Goal: Complete application form: Complete application form

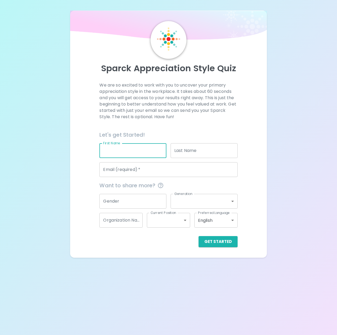
click at [132, 146] on input "First Name" at bounding box center [132, 150] width 67 height 15
type input "[PERSON_NAME]"
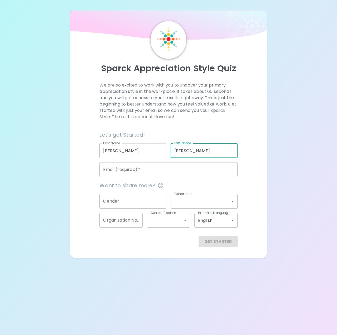
type input "[PERSON_NAME]"
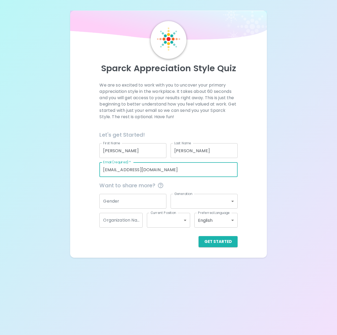
type input "[EMAIL_ADDRESS][DOMAIN_NAME]"
click at [122, 200] on input "Gender" at bounding box center [132, 201] width 67 height 15
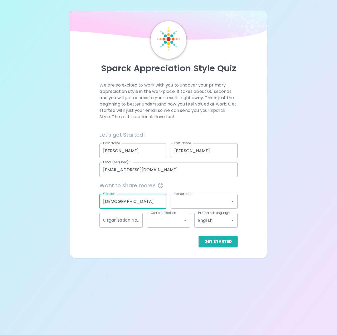
type input "[DEMOGRAPHIC_DATA]"
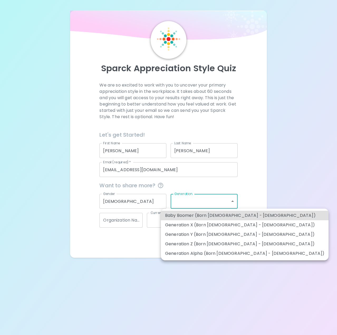
click at [233, 203] on body "Sparck Appreciation Style Quiz We are so excited to work with you to uncover yo…" at bounding box center [168, 167] width 337 height 335
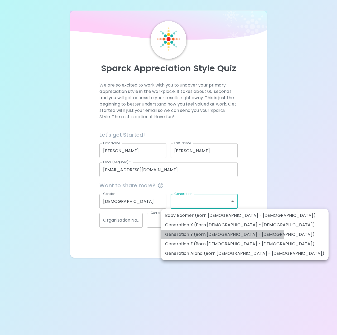
click at [222, 236] on li "Generation Y (Born [DEMOGRAPHIC_DATA] - [DEMOGRAPHIC_DATA])" at bounding box center [245, 234] width 168 height 9
type input "generation_y"
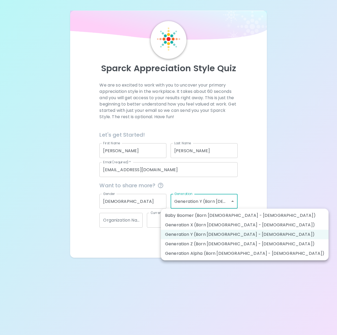
click at [224, 202] on body "Sparck Appreciation Style Quiz We are so excited to work with you to uncover yo…" at bounding box center [168, 167] width 337 height 335
click at [222, 233] on li "Generation Y (Born [DEMOGRAPHIC_DATA] - [DEMOGRAPHIC_DATA])" at bounding box center [245, 234] width 168 height 9
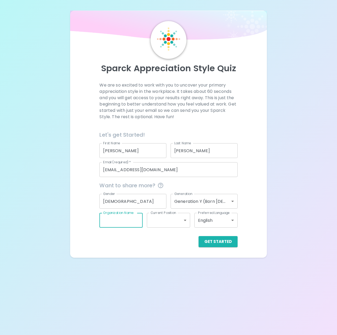
click at [121, 224] on input "Organization Name" at bounding box center [120, 220] width 43 height 15
type input "[PERSON_NAME] [PERSON_NAME]"
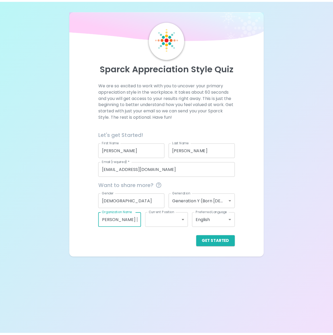
scroll to position [0, 0]
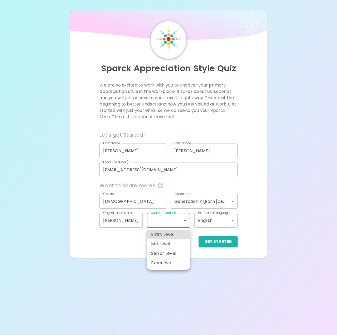
click at [183, 220] on body "Sparck Appreciation Style Quiz We are so excited to work with you to uncover yo…" at bounding box center [168, 167] width 337 height 335
click at [172, 238] on li "Entry Level" at bounding box center [168, 234] width 43 height 9
type input "entry_level"
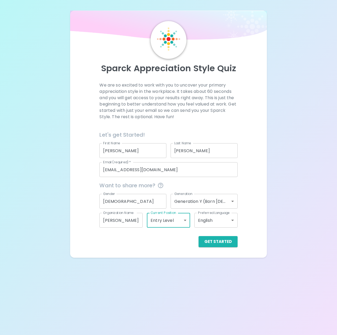
click at [221, 222] on body "Sparck Appreciation Style Quiz We are so excited to work with you to uncover yo…" at bounding box center [168, 167] width 337 height 335
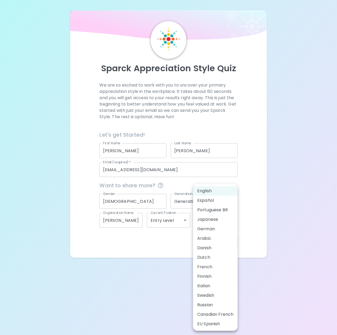
click at [269, 210] on div at bounding box center [168, 167] width 337 height 335
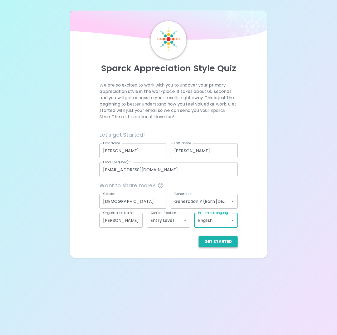
click at [225, 240] on button "Get Started" at bounding box center [218, 241] width 39 height 11
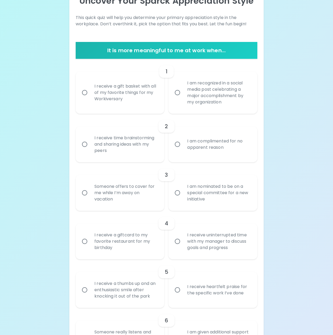
scroll to position [17, 0]
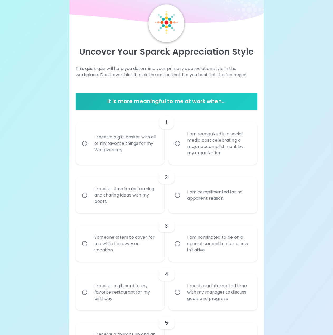
click at [119, 144] on div "I receive a gift basket with all of my favorite things for my Workiversary" at bounding box center [125, 144] width 71 height 32
click at [90, 144] on input "I receive a gift basket with all of my favorite things for my Workiversary" at bounding box center [84, 143] width 11 height 11
radio input "true"
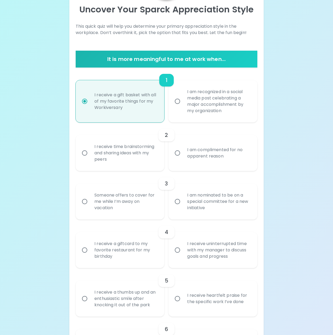
click at [190, 148] on div "I am complimented for no apparent reason" at bounding box center [218, 152] width 71 height 25
click at [183, 148] on input "I am complimented for no apparent reason" at bounding box center [177, 152] width 11 height 11
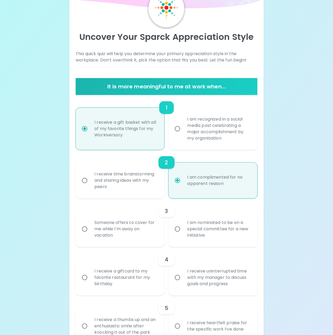
scroll to position [22, 0]
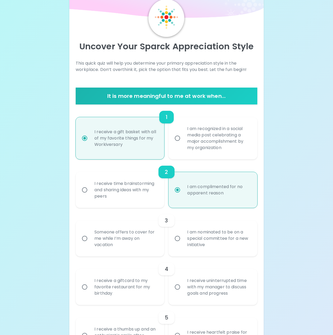
radio input "true"
click at [192, 145] on div "I am recognized in a social media post celebrating a major accomplishment by my…" at bounding box center [218, 138] width 71 height 38
click at [183, 144] on input "I am recognized in a social media post celebrating a major accomplishment by my…" at bounding box center [177, 138] width 11 height 11
radio input "false"
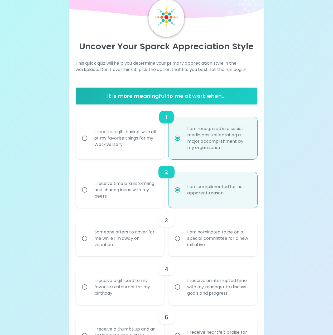
radio input "true"
click at [104, 197] on div "I receive time brainstorming and sharing ideas with my peers" at bounding box center [125, 190] width 71 height 32
click at [90, 196] on input "I receive time brainstorming and sharing ideas with my peers" at bounding box center [84, 189] width 11 height 11
radio input "false"
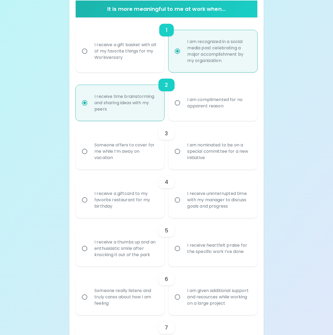
scroll to position [127, 0]
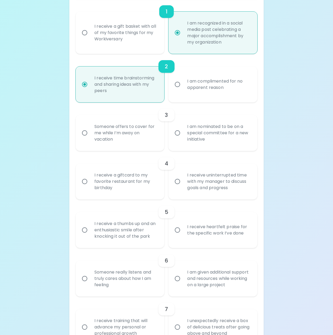
radio input "true"
click at [111, 139] on div "Someone offers to cover for me while I’m away on vacation" at bounding box center [125, 133] width 71 height 32
click at [90, 139] on input "Someone offers to cover for me while I’m away on vacation" at bounding box center [84, 132] width 11 height 11
radio input "false"
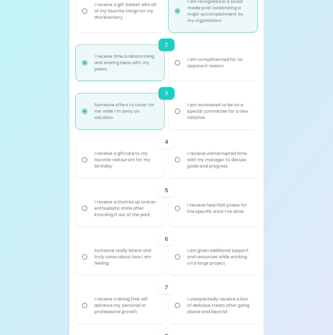
scroll to position [170, 0]
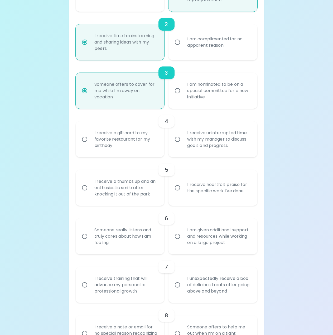
radio input "true"
click at [133, 141] on div "I receive a giftcard to my favorite restaurant for my birthday" at bounding box center [125, 139] width 71 height 32
click at [90, 141] on input "I receive a giftcard to my favorite restaurant for my birthday" at bounding box center [84, 139] width 11 height 11
radio input "false"
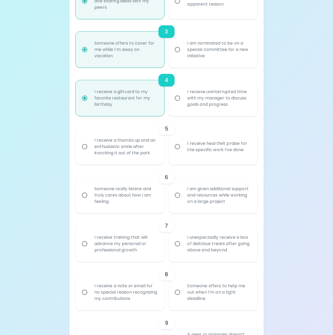
scroll to position [212, 0]
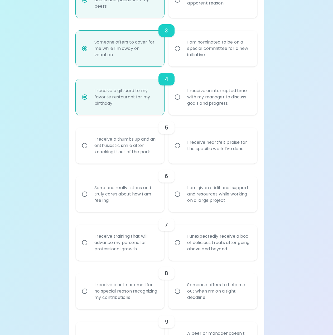
radio input "true"
click at [139, 143] on div "I receive a thumbs up and an enthusiastic smile after knocking it out of the pa…" at bounding box center [125, 146] width 71 height 32
click at [90, 143] on input "I receive a thumbs up and an enthusiastic smile after knocking it out of the pa…" at bounding box center [84, 145] width 11 height 11
radio input "false"
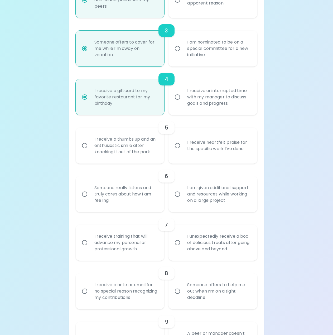
radio input "false"
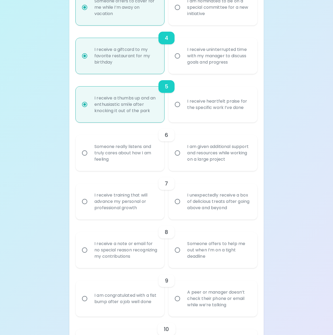
scroll to position [254, 0]
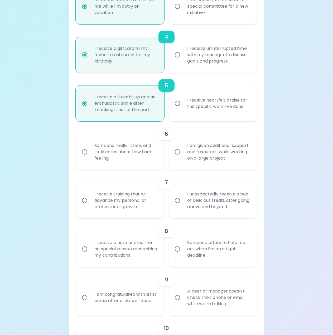
radio input "true"
click at [109, 153] on div "Someone really listens and truly cares about how I am feeling" at bounding box center [125, 152] width 71 height 32
click at [90, 153] on input "Someone really listens and truly cares about how I am feeling" at bounding box center [84, 151] width 11 height 11
radio input "false"
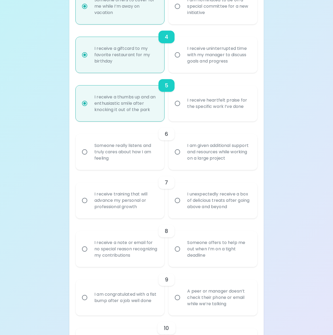
radio input "false"
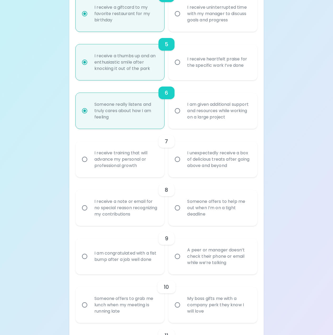
scroll to position [296, 0]
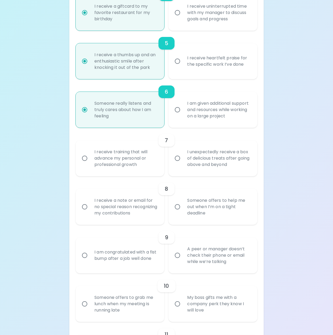
radio input "true"
click at [138, 165] on div "I receive training that will advance my personal or professional growth" at bounding box center [125, 158] width 71 height 32
click at [90, 164] on input "I receive training that will advance my personal or professional growth" at bounding box center [84, 158] width 11 height 11
radio input "false"
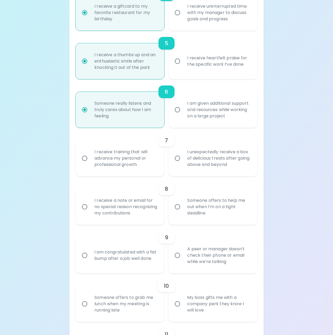
radio input "false"
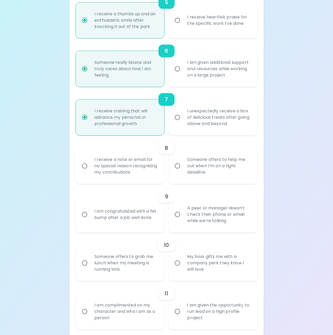
scroll to position [339, 0]
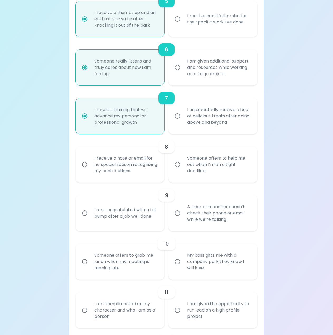
radio input "true"
click at [208, 169] on div "Someone offers to help me out when I’m on a tight deadline" at bounding box center [218, 165] width 71 height 32
click at [183, 169] on input "Someone offers to help me out when I’m on a tight deadline" at bounding box center [177, 164] width 11 height 11
radio input "false"
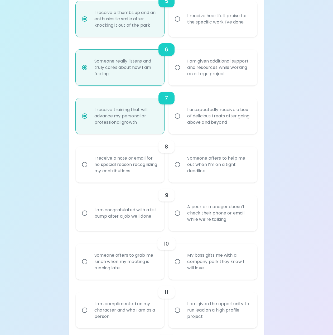
radio input "false"
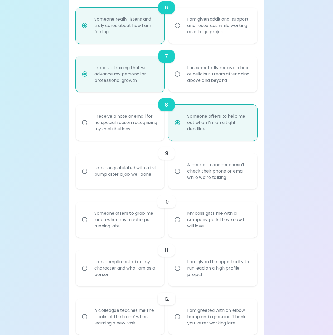
scroll to position [381, 0]
radio input "true"
click at [144, 170] on div "I am congratulated with a fist bump after a job well done" at bounding box center [125, 170] width 71 height 25
click at [90, 170] on input "I am congratulated with a fist bump after a job well done" at bounding box center [84, 170] width 11 height 11
radio input "false"
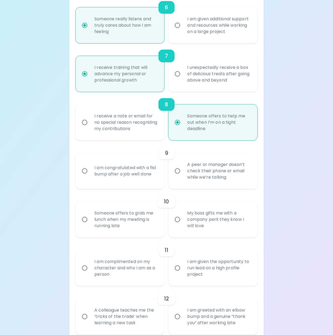
radio input "false"
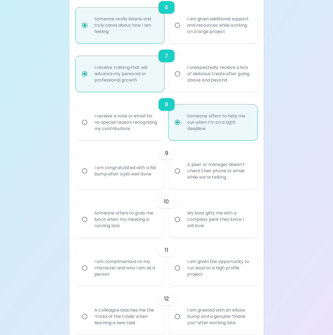
radio input "false"
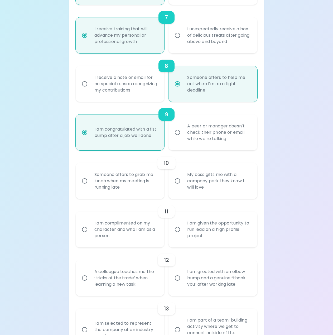
scroll to position [422, 0]
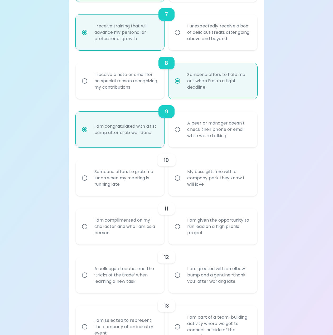
radio input "true"
click at [125, 183] on div "Someone offers to grab me lunch when my meeting is running late" at bounding box center [125, 178] width 71 height 32
click at [90, 183] on input "Someone offers to grab me lunch when my meeting is running late" at bounding box center [84, 178] width 11 height 11
radio input "false"
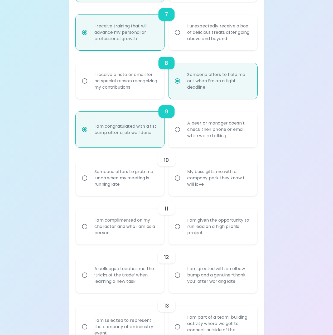
radio input "false"
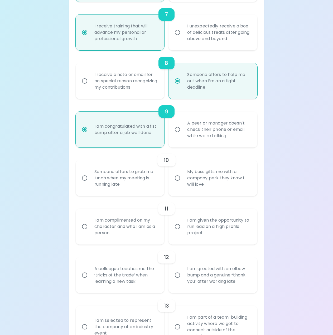
radio input "false"
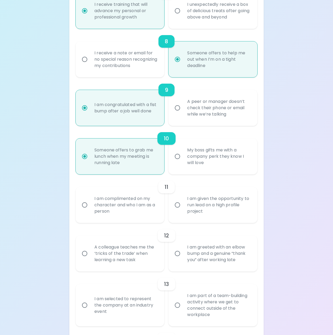
scroll to position [464, 0]
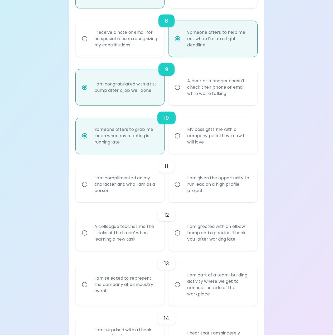
radio input "true"
click at [146, 190] on div "I am complimented on my character and who I am as a person" at bounding box center [125, 185] width 71 height 32
click at [90, 190] on input "I am complimented on my character and who I am as a person" at bounding box center [84, 184] width 11 height 11
radio input "false"
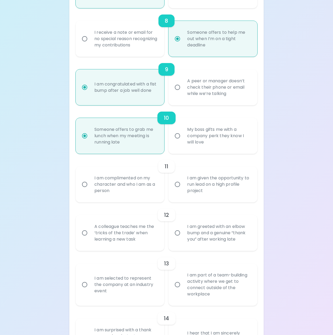
radio input "false"
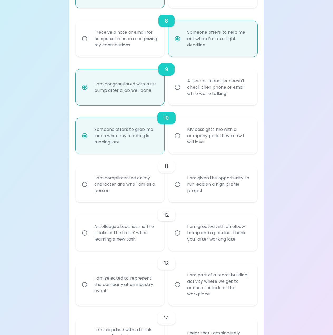
radio input "false"
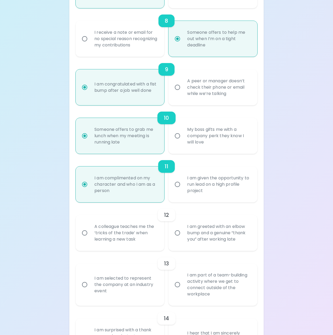
scroll to position [507, 0]
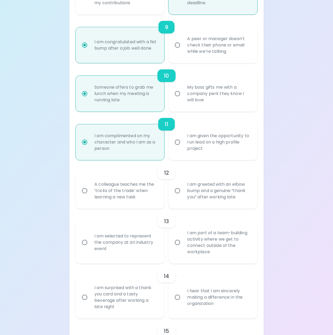
radio input "true"
click at [153, 196] on div "A colleague teaches me the ‘tricks of the trade’ when learning a new task" at bounding box center [125, 191] width 71 height 32
click at [90, 196] on input "A colleague teaches me the ‘tricks of the trade’ when learning a new task" at bounding box center [84, 190] width 11 height 11
radio input "false"
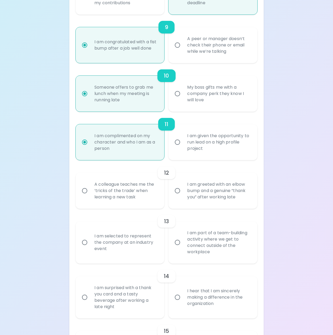
radio input "false"
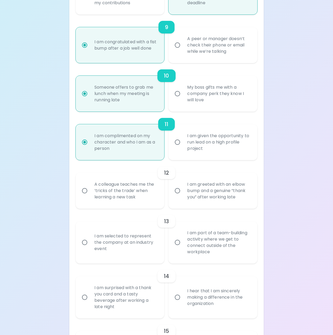
radio input "false"
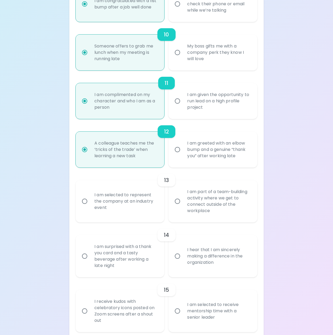
scroll to position [549, 0]
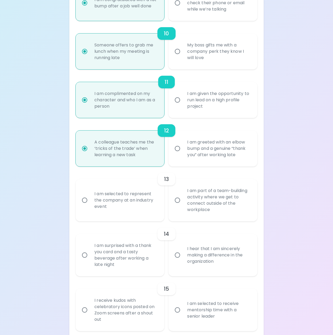
radio input "true"
click at [207, 206] on div "I am part of a team-building activity where we get to connect outside of the wo…" at bounding box center [218, 200] width 71 height 38
click at [183, 206] on input "I am part of a team-building activity where we get to connect outside of the wo…" at bounding box center [177, 200] width 11 height 11
radio input "false"
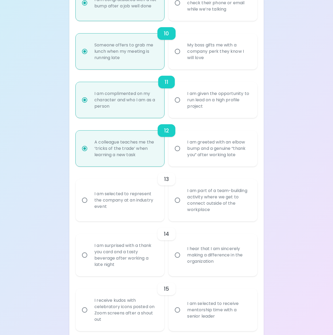
radio input "false"
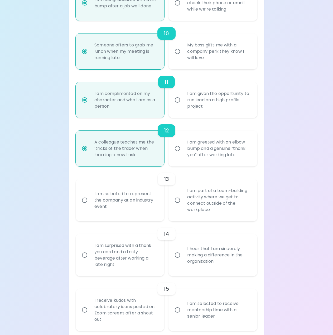
radio input "false"
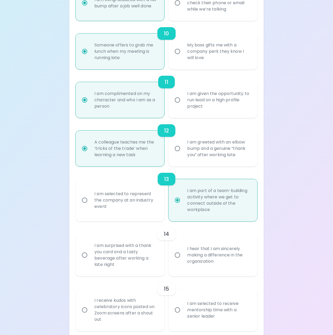
scroll to position [571, 0]
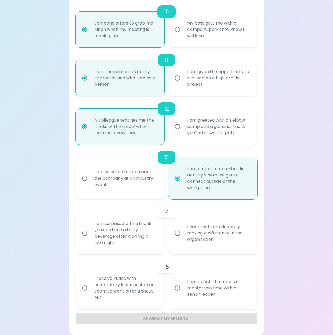
radio input "true"
click at [157, 242] on div "I am surprised with a thank you card and a tasty beverage after working a late …" at bounding box center [125, 233] width 71 height 38
click at [90, 239] on input "I am surprised with a thank you card and a tasty beverage after working a late …" at bounding box center [84, 233] width 11 height 11
radio input "false"
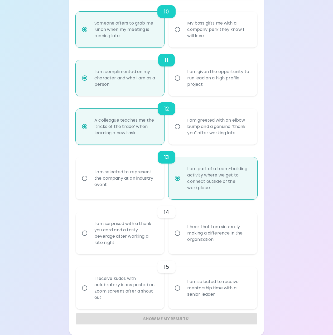
radio input "false"
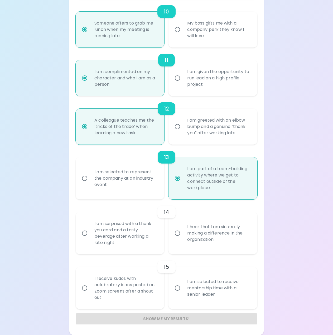
radio input "false"
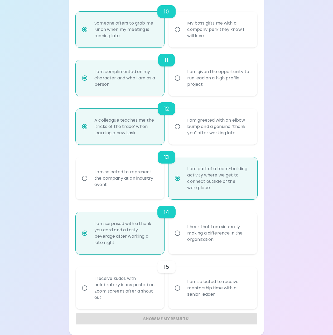
radio input "true"
click at [130, 299] on div "I receive kudos with celebratory icons posted on Zoom screens after a shout out" at bounding box center [125, 288] width 71 height 38
click at [90, 294] on input "I receive kudos with celebratory icons posted on Zoom screens after a shout out" at bounding box center [84, 288] width 11 height 11
radio input "false"
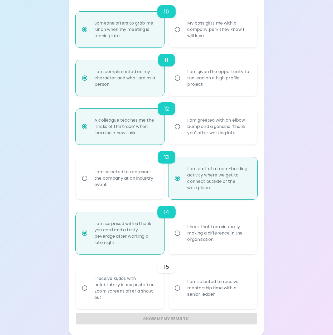
radio input "false"
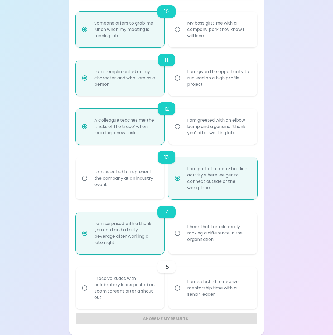
radio input "false"
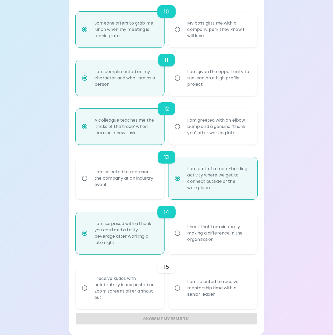
radio input "false"
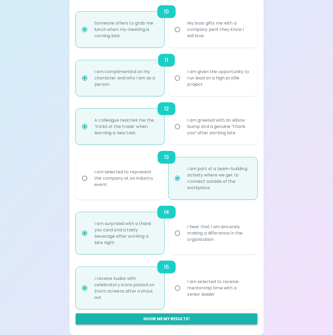
radio input "true"
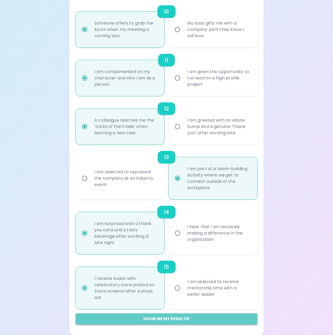
click at [181, 321] on button "Show me my results!" at bounding box center [167, 318] width 182 height 11
radio input "false"
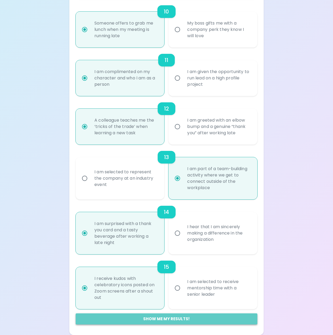
radio input "false"
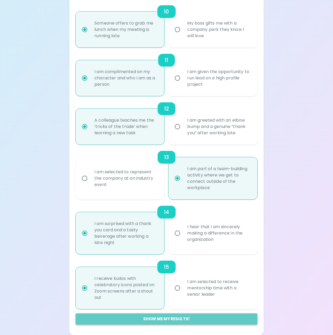
radio input "false"
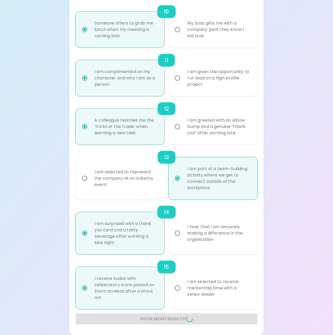
radio input "false"
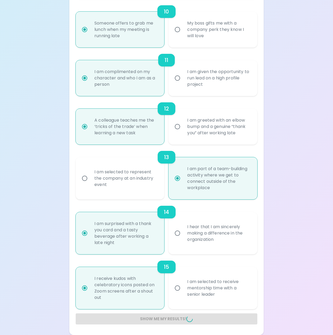
radio input "false"
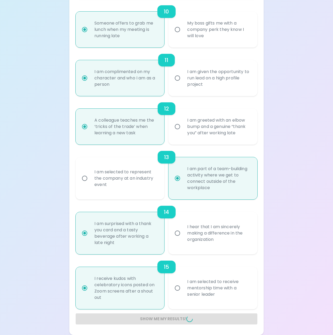
radio input "false"
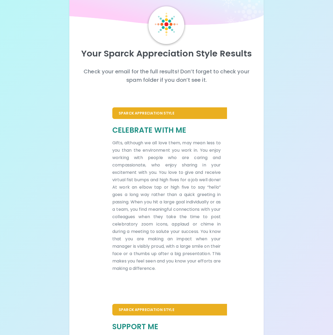
scroll to position [26, 0]
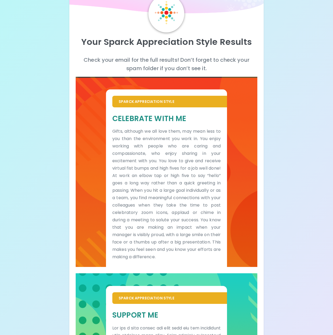
click at [197, 179] on p "Gifts, although we all love them, may mean less to you than the environment you…" at bounding box center [166, 194] width 108 height 133
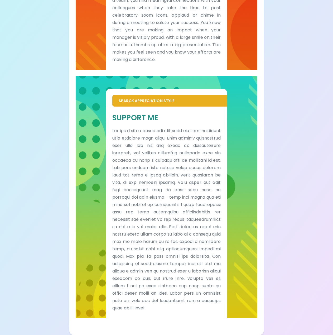
scroll to position [239, 0]
